Goal: Task Accomplishment & Management: Complete application form

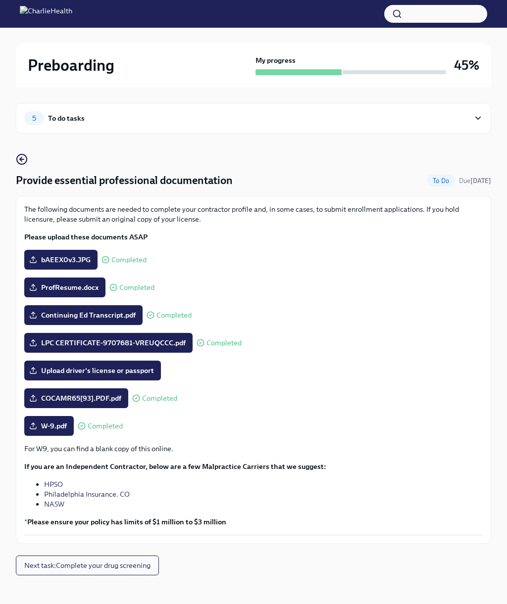
click at [80, 369] on span "Upload driver's license or passport" at bounding box center [92, 371] width 123 height 10
click at [0, 0] on input "Upload driver's license or passport" at bounding box center [0, 0] width 0 height 0
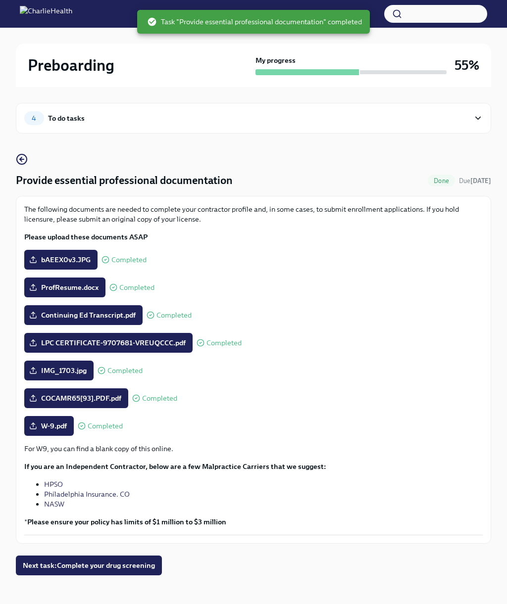
scroll to position [12, 0]
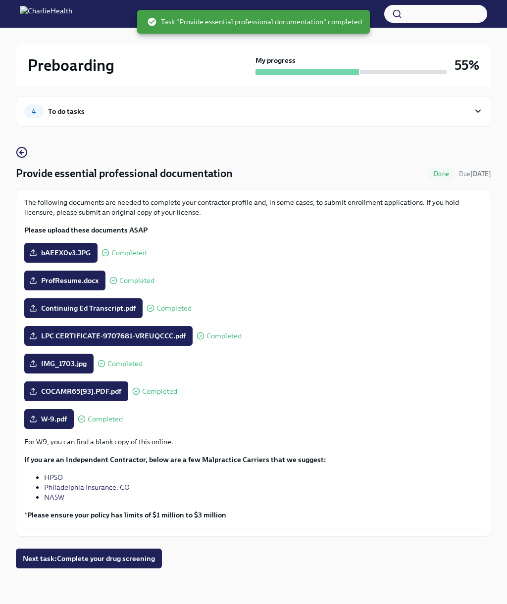
click at [40, 554] on span "Next task : Complete your drug screening" at bounding box center [89, 559] width 132 height 10
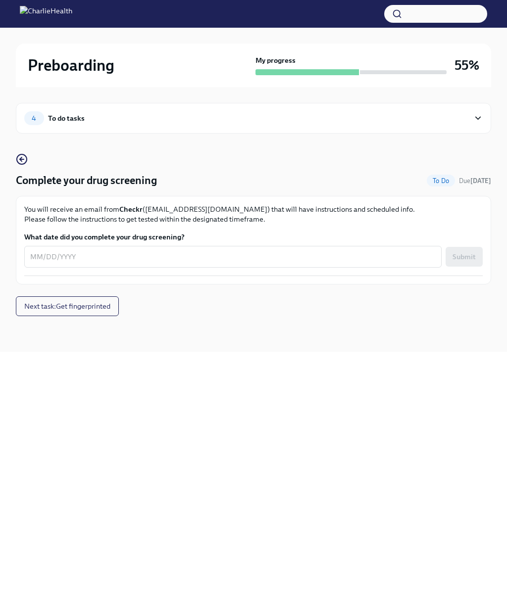
click at [7, 265] on div "Preboarding My progress 55% 4 To do tasks Complete your drug screening To Do Du…" at bounding box center [253, 190] width 507 height 324
click at [38, 251] on textarea "What date did you complete your drug screening?" at bounding box center [232, 257] width 405 height 12
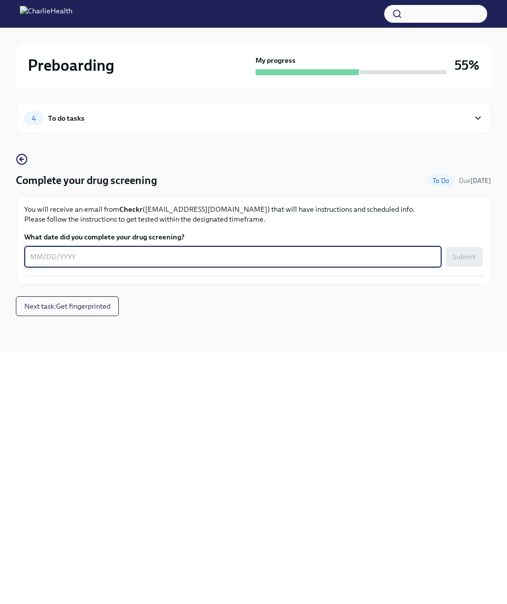
click at [81, 301] on span "Next task : Get fingerprinted" at bounding box center [67, 306] width 86 height 10
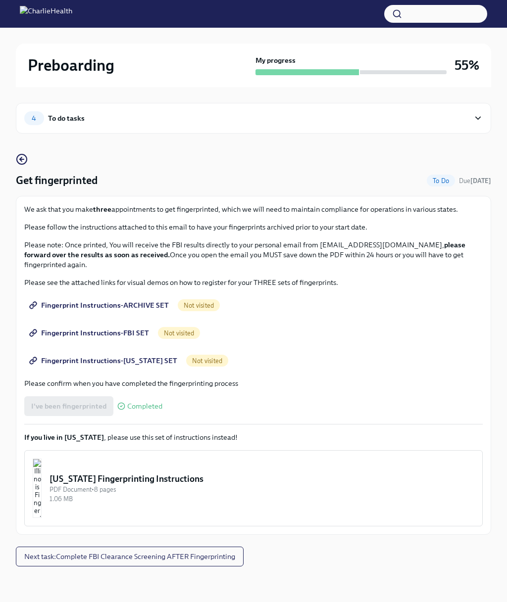
click at [76, 379] on p "Please confirm when you have completed the fingerprinting process" at bounding box center [253, 384] width 458 height 10
click at [472, 111] on div "4 To do tasks" at bounding box center [253, 118] width 458 height 14
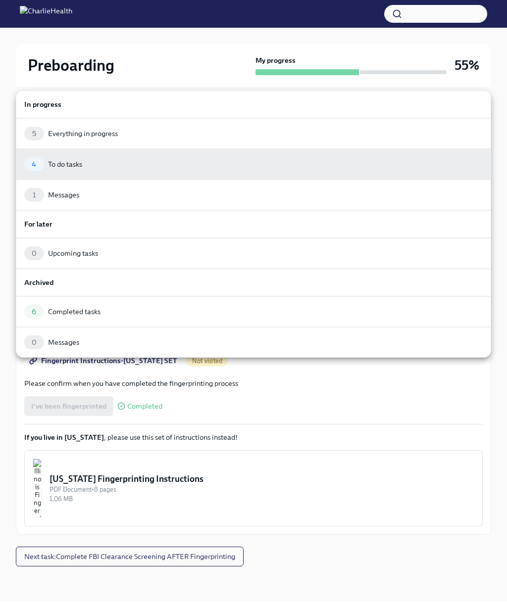
click at [50, 162] on div "To do tasks" at bounding box center [65, 164] width 34 height 10
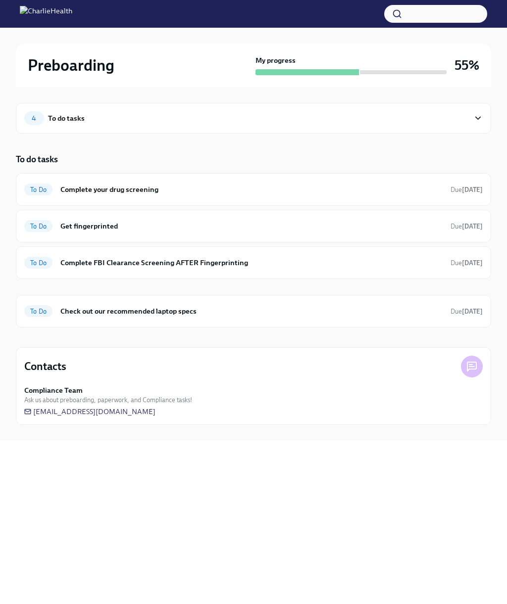
click at [78, 184] on h6 "Complete your drug screening" at bounding box center [251, 189] width 382 height 11
